Goal: Information Seeking & Learning: Learn about a topic

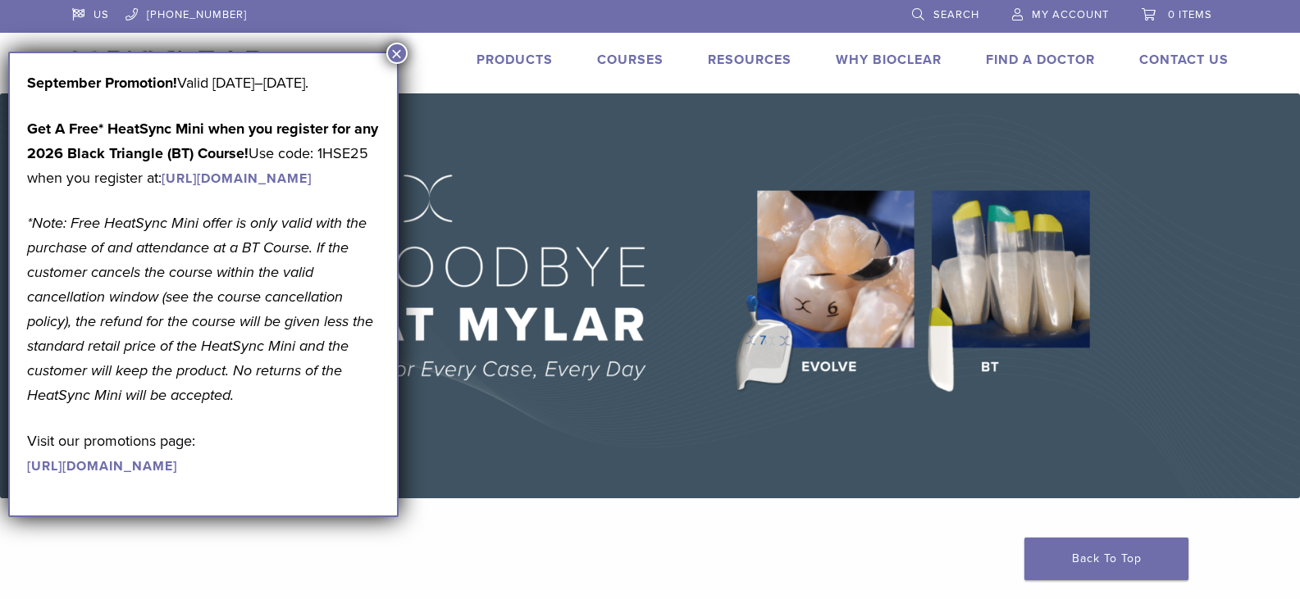
click at [394, 53] on button "×" at bounding box center [396, 53] width 21 height 21
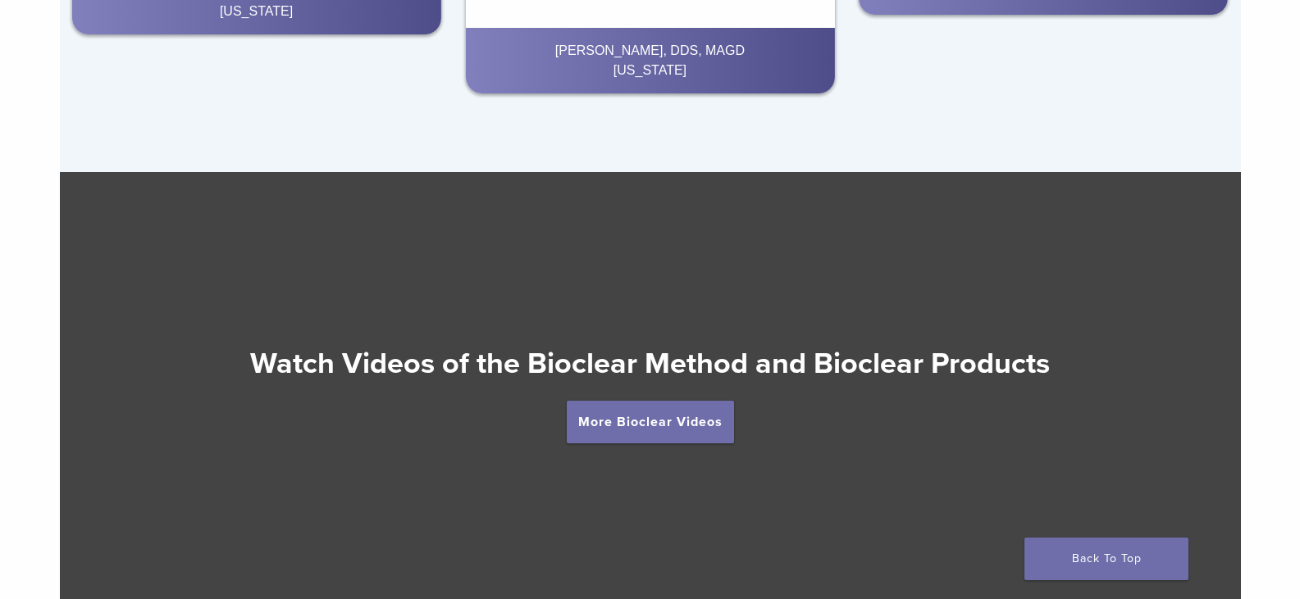
scroll to position [2870, 0]
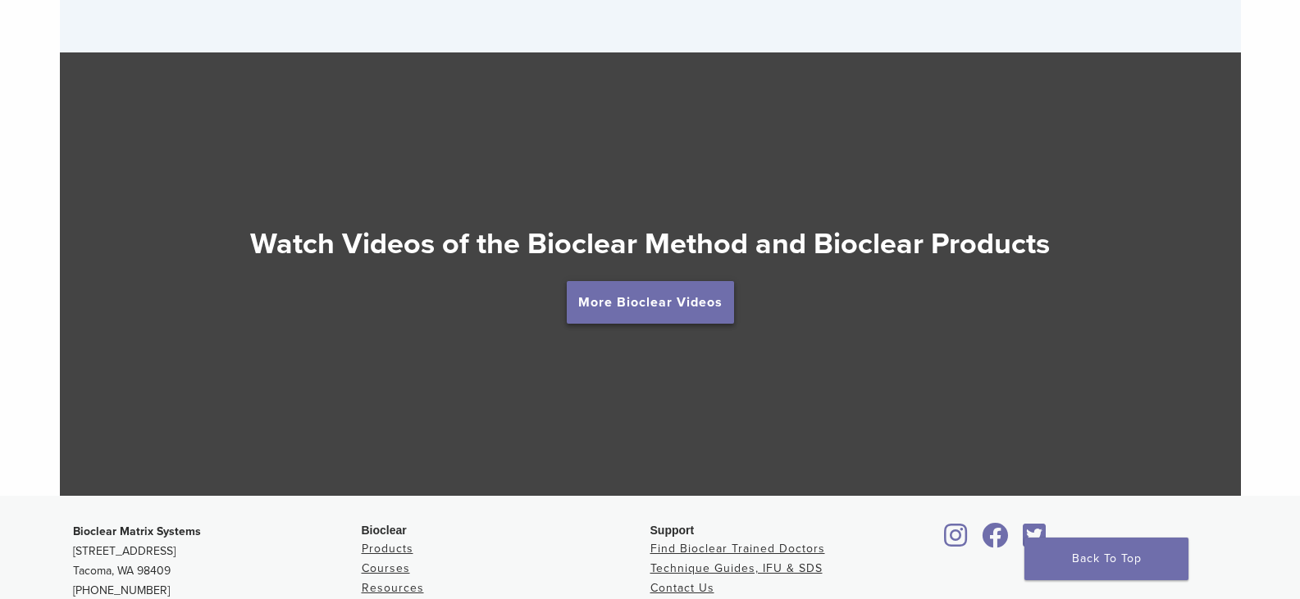
click at [677, 307] on link "More Bioclear Videos" at bounding box center [650, 302] width 167 height 43
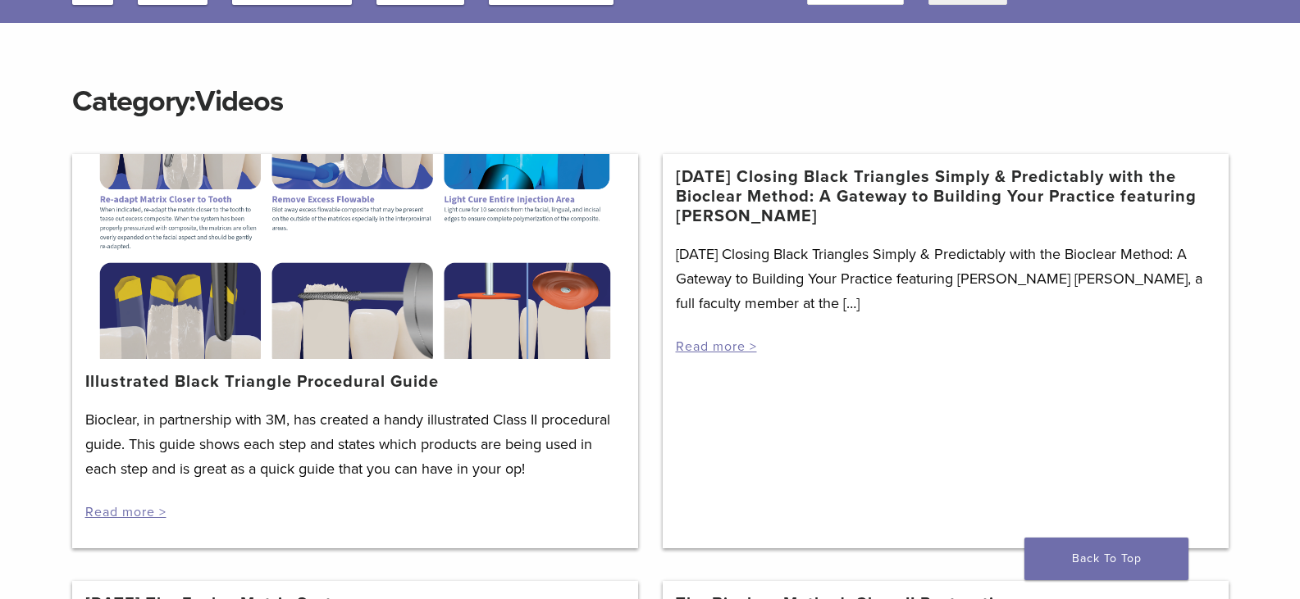
scroll to position [82, 0]
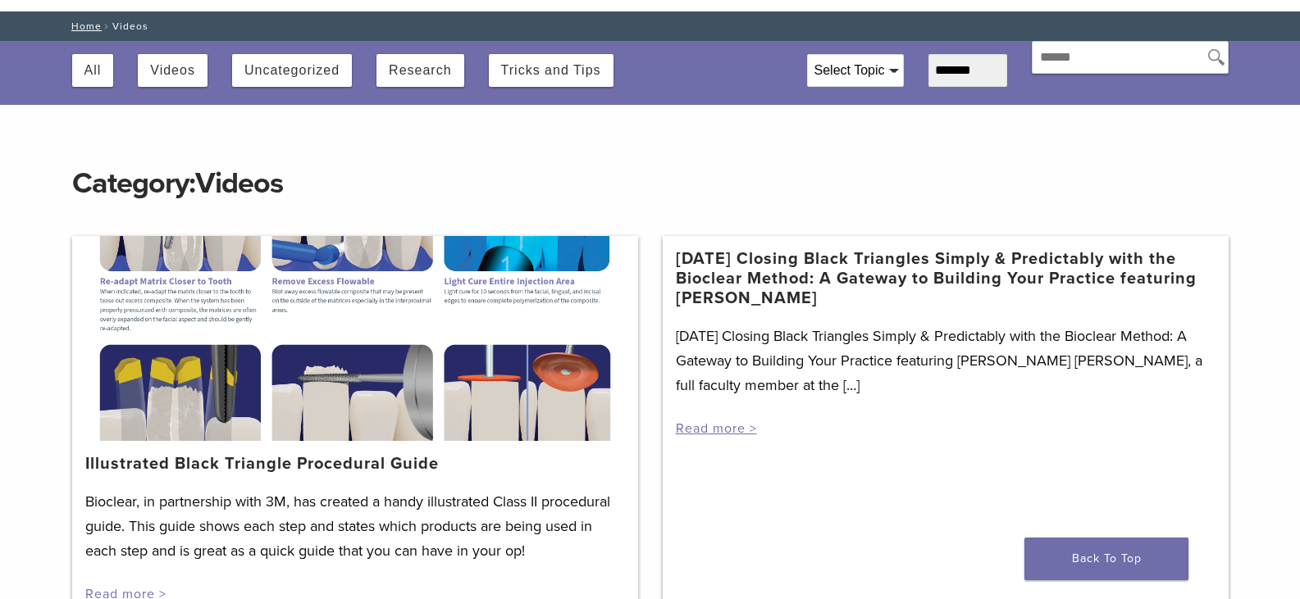
click at [193, 259] on div at bounding box center [355, 338] width 566 height 205
click at [224, 392] on div at bounding box center [355, 338] width 566 height 205
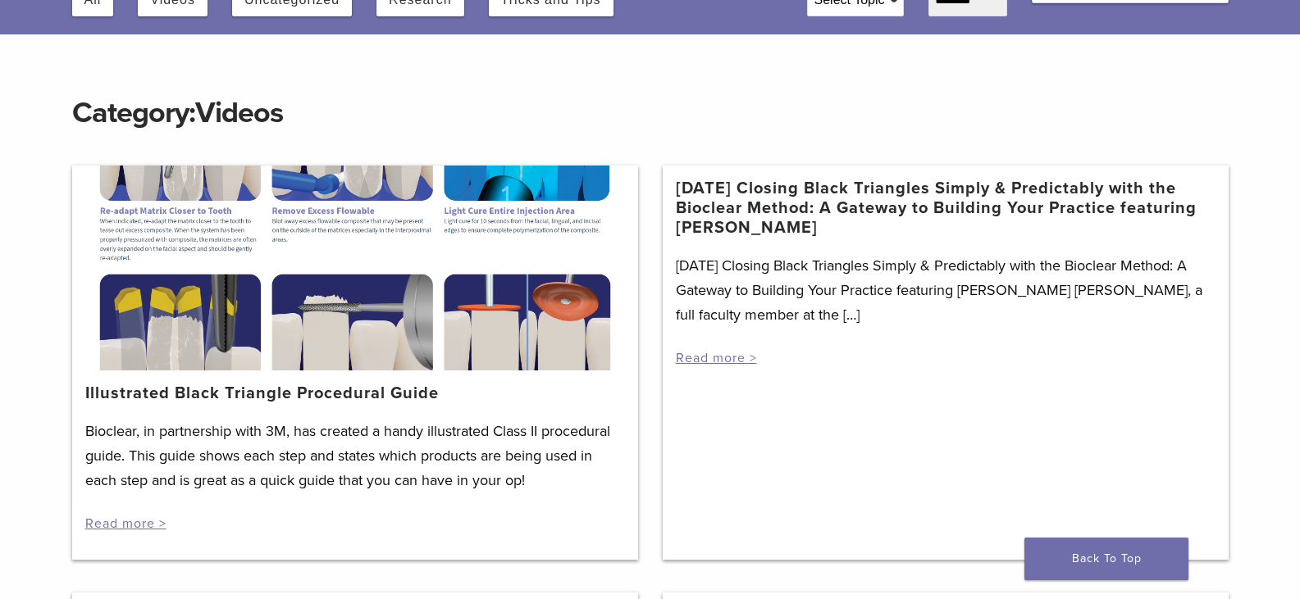
scroll to position [164, 0]
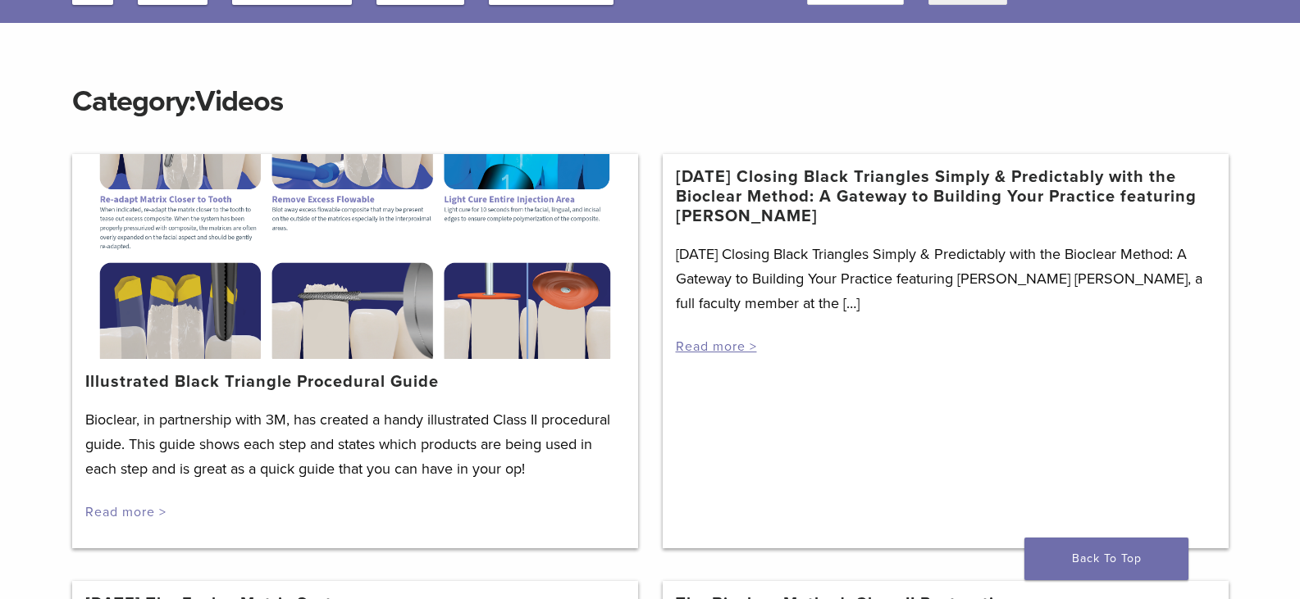
click at [124, 512] on link "Read more >" at bounding box center [125, 512] width 81 height 16
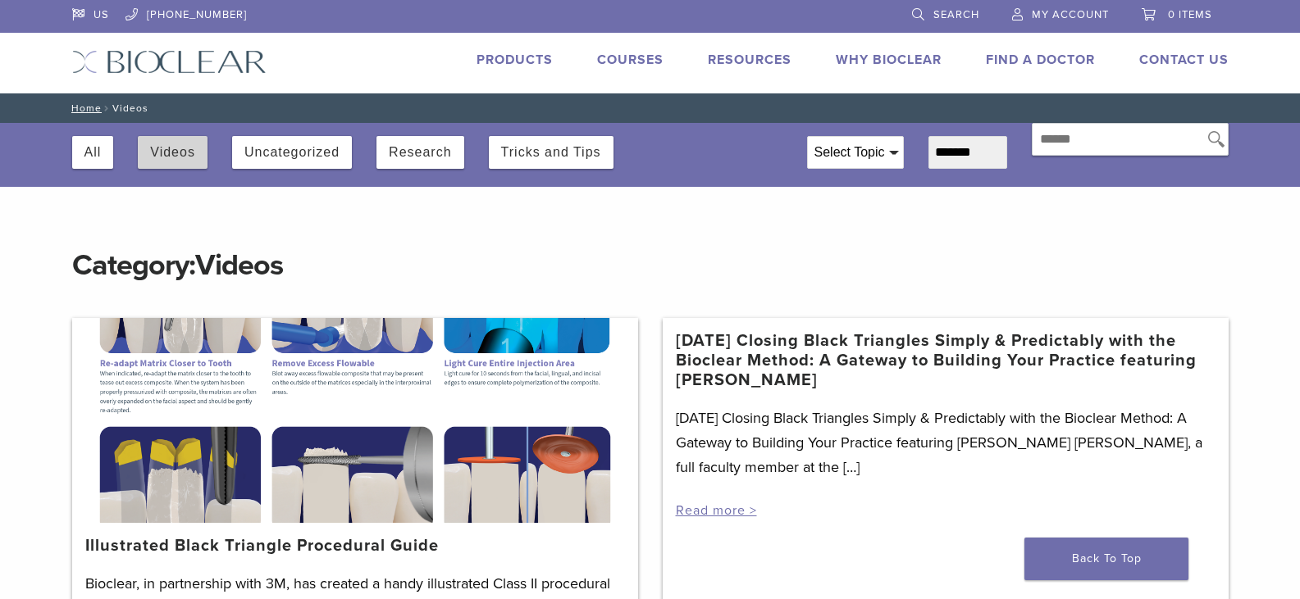
click at [177, 158] on button "Videos" at bounding box center [172, 152] width 45 height 33
